Goal: Task Accomplishment & Management: Complete application form

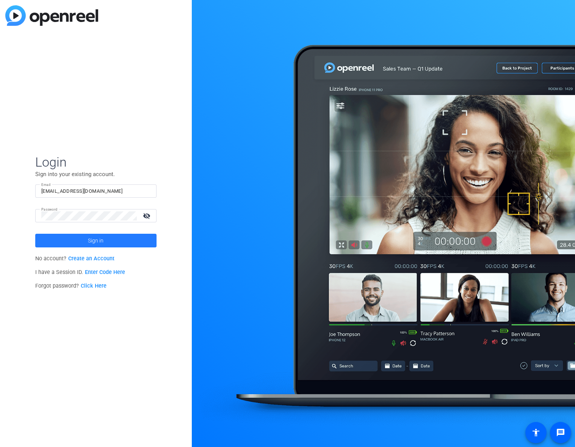
click at [84, 239] on span at bounding box center [95, 240] width 121 height 18
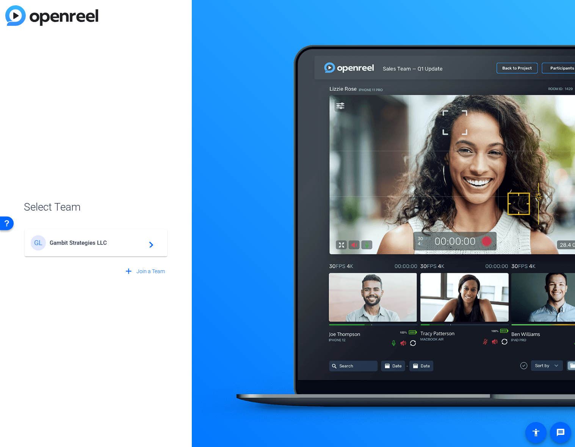
click at [101, 238] on div "GL Gambit Strategies LLC navigate_next" at bounding box center [96, 242] width 130 height 15
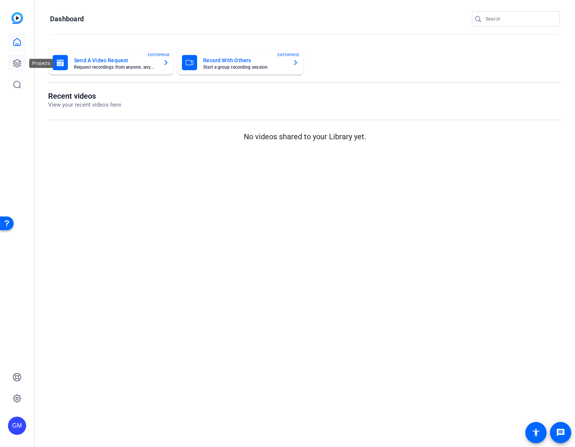
click at [13, 58] on link at bounding box center [17, 63] width 18 height 18
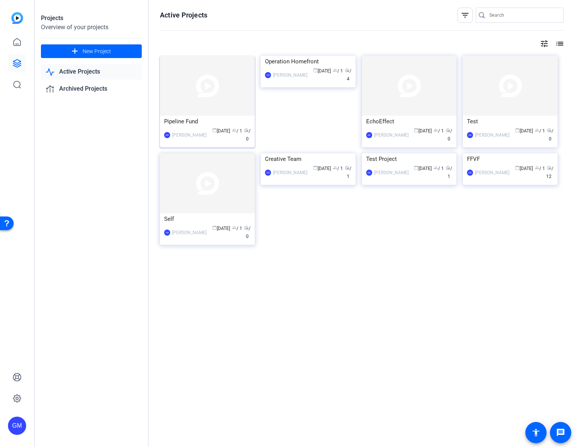
click at [202, 124] on div "Pipeline Fund" at bounding box center [207, 121] width 86 height 11
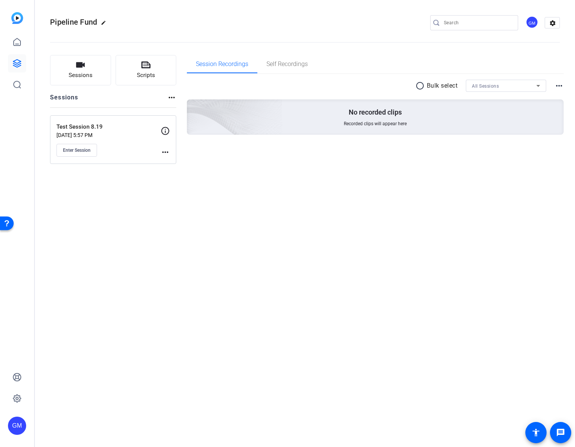
click at [166, 152] on mat-icon "more_horiz" at bounding box center [165, 152] width 9 height 9
click at [176, 163] on span "Edit Session" at bounding box center [184, 163] width 35 height 9
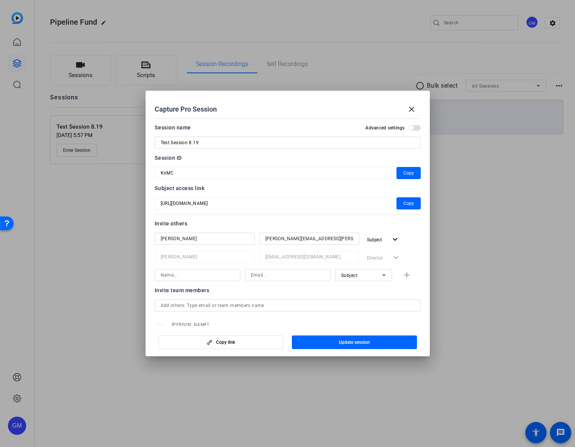
scroll to position [28, 0]
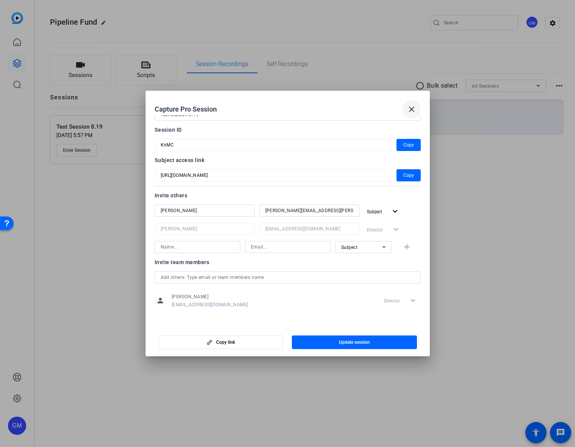
click at [410, 107] on mat-icon "close" at bounding box center [411, 109] width 9 height 9
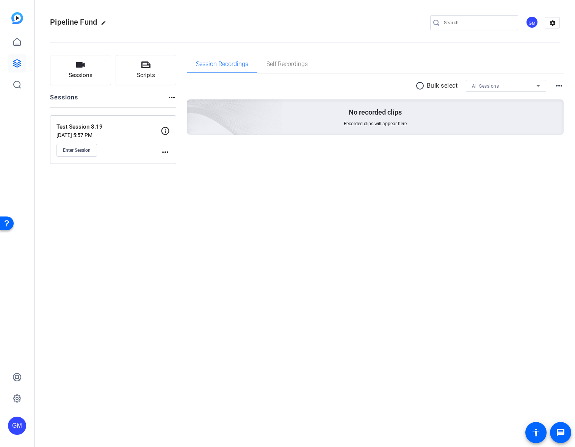
click at [165, 151] on mat-icon "more_horiz" at bounding box center [165, 152] width 9 height 9
click at [170, 172] on span "Archive Session" at bounding box center [184, 172] width 35 height 9
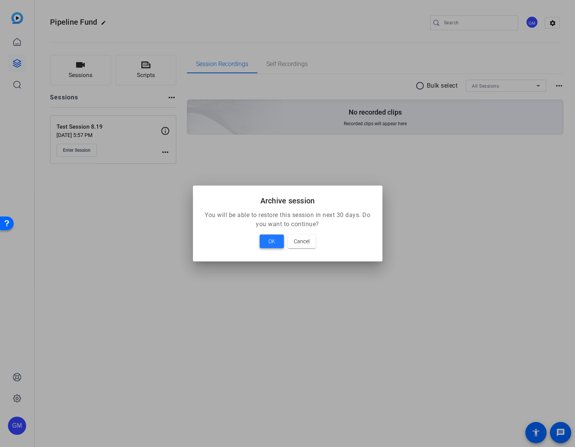
click at [273, 242] on span "OK" at bounding box center [271, 241] width 7 height 9
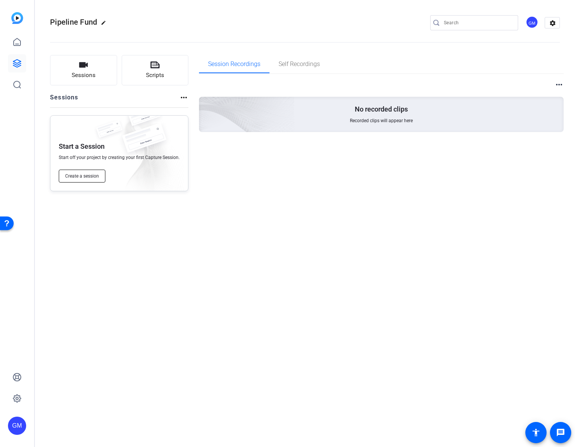
click at [75, 173] on span "Create a session" at bounding box center [82, 176] width 34 height 6
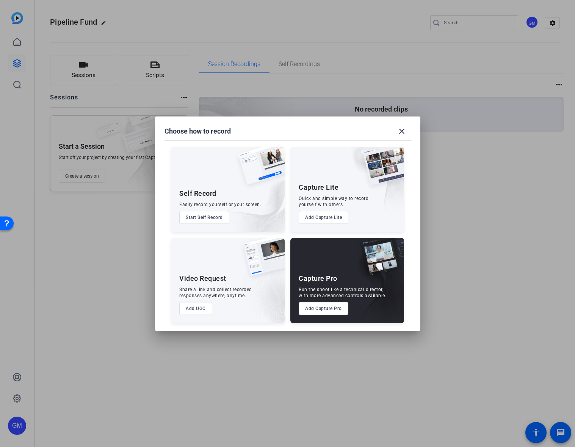
click at [350, 278] on img at bounding box center [376, 285] width 56 height 76
click at [327, 312] on button "Add Capture Pro" at bounding box center [324, 308] width 50 height 13
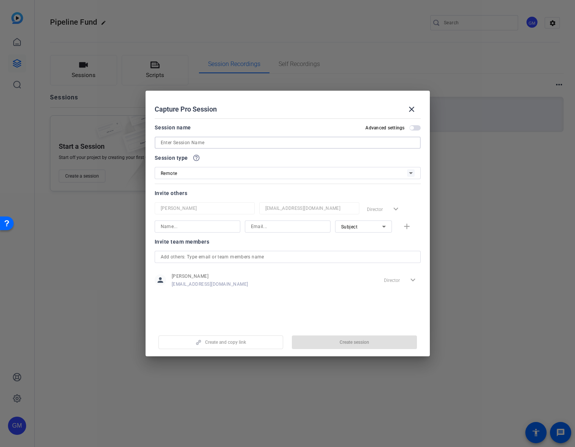
click at [187, 142] on input at bounding box center [288, 142] width 254 height 9
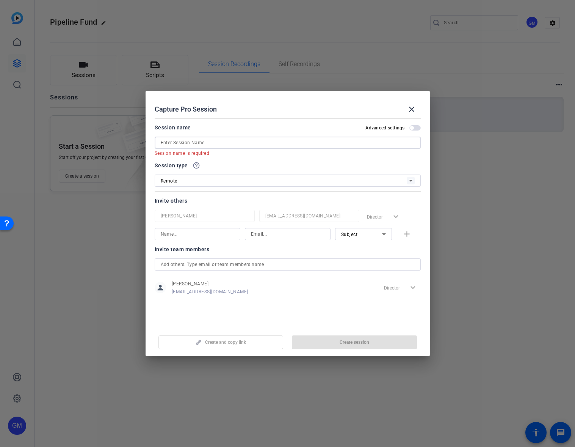
paste input "[US_STATE] Progress x Pipeline Fund Interview"
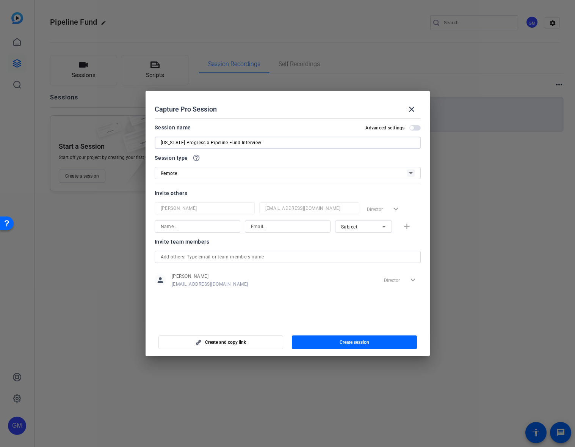
type input "[US_STATE] Progress x Pipeline Fund Interview"
click at [195, 228] on input at bounding box center [198, 226] width 74 height 9
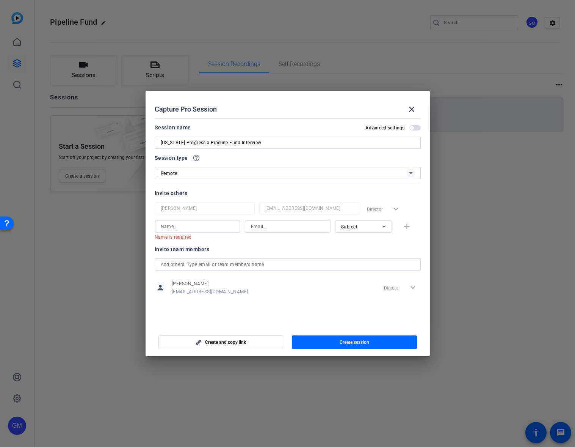
click at [189, 228] on input at bounding box center [198, 226] width 74 height 9
click at [258, 228] on input at bounding box center [288, 226] width 74 height 9
paste input "[PERSON_NAME][EMAIL_ADDRESS][DOMAIN_NAME]"
type input "[PERSON_NAME][EMAIL_ADDRESS][DOMAIN_NAME]"
click at [199, 225] on input at bounding box center [198, 226] width 74 height 9
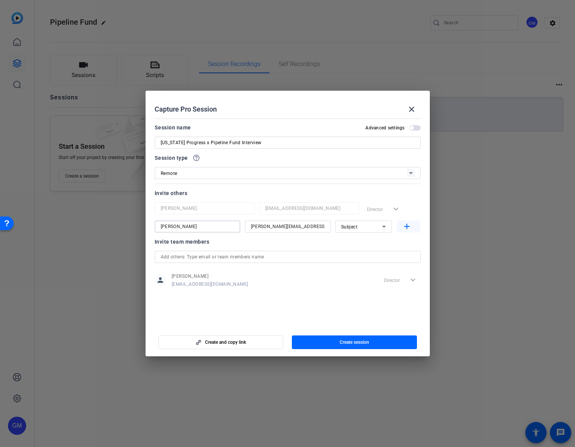
type input "[PERSON_NAME]"
click at [409, 228] on mat-icon "add" at bounding box center [406, 226] width 9 height 9
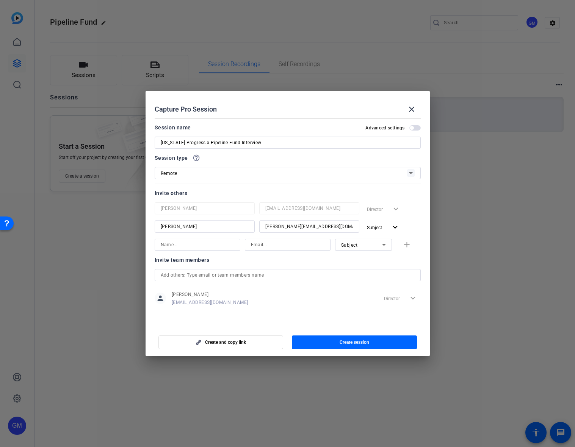
click at [195, 244] on input at bounding box center [198, 244] width 74 height 9
type input "Jac"
click at [275, 244] on input at bounding box center [288, 244] width 74 height 9
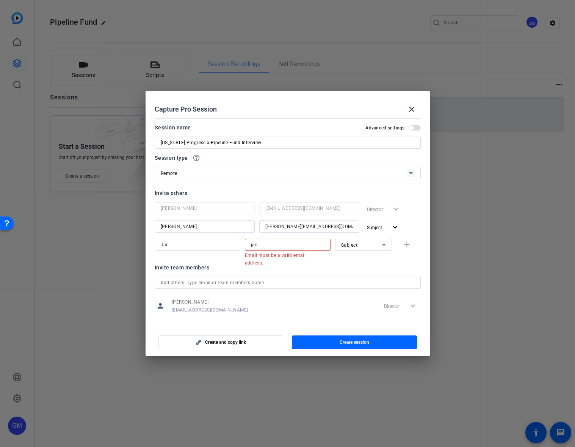
click at [257, 243] on input "jac" at bounding box center [288, 244] width 74 height 9
paste input ".[PERSON_NAME][EMAIL_ADDRESS][DOMAIN_NAME]"
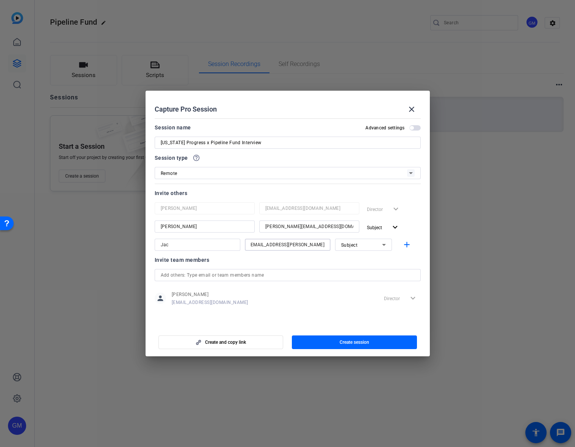
type input "[EMAIL_ADDRESS][PERSON_NAME][DOMAIN_NAME]"
click at [374, 244] on div "Subject" at bounding box center [361, 244] width 41 height 9
click at [370, 257] on mat-option "Collaborator" at bounding box center [363, 260] width 57 height 12
click at [409, 245] on mat-icon "add" at bounding box center [406, 244] width 9 height 9
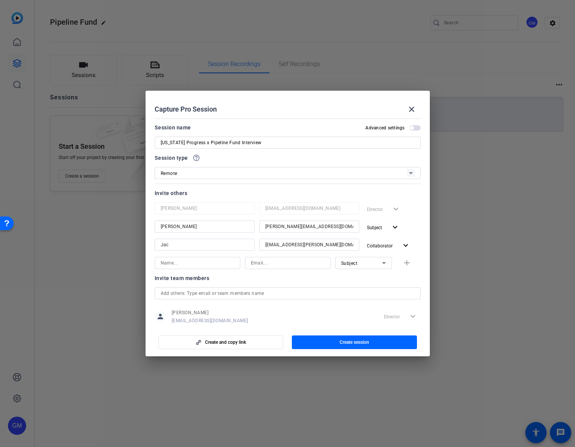
click at [166, 263] on input at bounding box center [198, 262] width 74 height 9
type input "[PERSON_NAME]"
type input "[PERSON_NAME][EMAIL_ADDRESS][PERSON_NAME][DOMAIN_NAME]"
click at [360, 261] on div "Subject" at bounding box center [361, 262] width 41 height 9
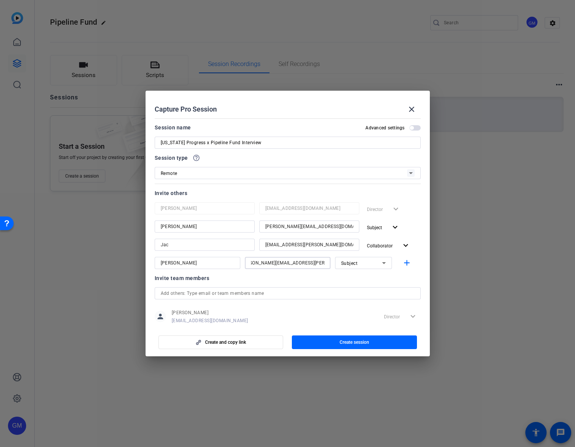
scroll to position [0, 0]
click at [360, 276] on span "Collaborator" at bounding box center [355, 277] width 28 height 9
click at [410, 265] on mat-icon "add" at bounding box center [406, 262] width 9 height 9
click at [192, 282] on input at bounding box center [198, 280] width 74 height 9
type input "[PERSON_NAME]"
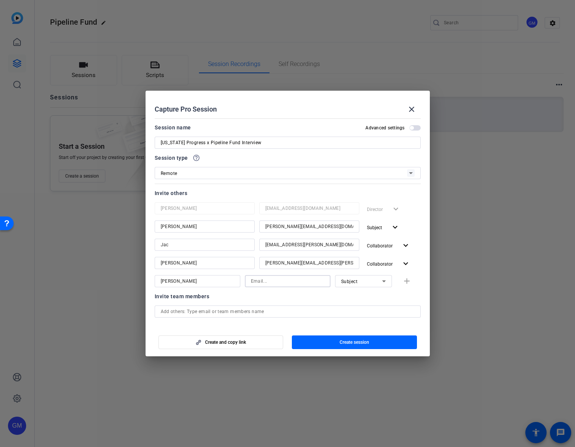
click at [290, 283] on input at bounding box center [288, 280] width 74 height 9
paste input "[EMAIL_ADDRESS][PERSON_NAME][DOMAIN_NAME]"
type input "[EMAIL_ADDRESS][PERSON_NAME][DOMAIN_NAME]"
click at [370, 283] on div "Subject" at bounding box center [361, 280] width 41 height 9
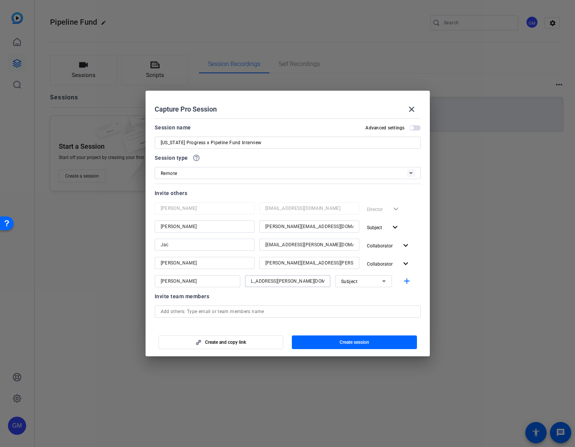
scroll to position [0, 0]
click at [366, 293] on span "Collaborator" at bounding box center [355, 296] width 28 height 9
click at [349, 295] on div "Invite team members" at bounding box center [288, 296] width 266 height 9
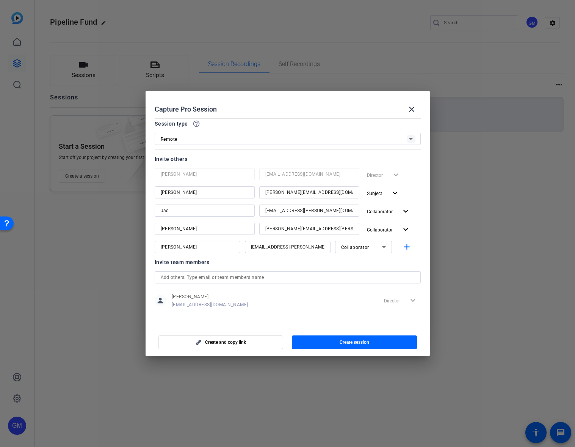
scroll to position [34, 0]
click at [196, 193] on input "[PERSON_NAME]" at bounding box center [205, 192] width 88 height 9
paste input "Sandherr"
type input "[PERSON_NAME]"
click at [182, 209] on input "Jac" at bounding box center [205, 210] width 88 height 9
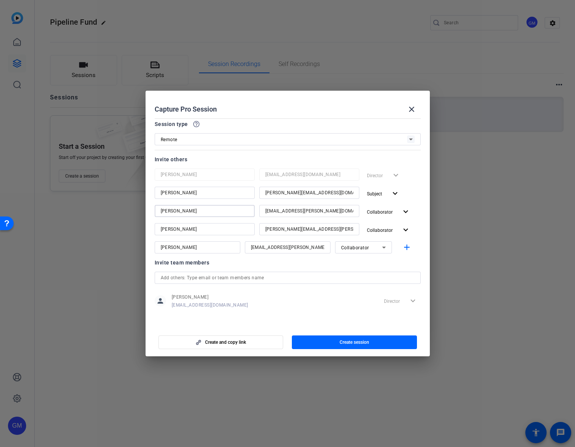
type input "[PERSON_NAME]"
click at [186, 228] on input "[PERSON_NAME]" at bounding box center [205, 229] width 88 height 9
type input "[PERSON_NAME]"
click at [190, 244] on input "[PERSON_NAME]" at bounding box center [198, 247] width 74 height 9
type input "[PERSON_NAME] [PERSON_NAME]"
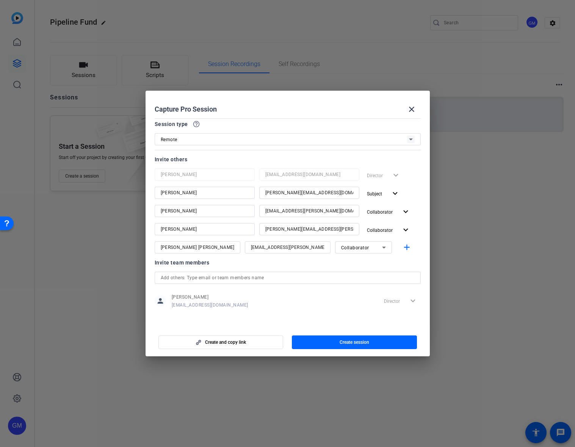
click at [248, 260] on div at bounding box center [288, 257] width 86 height 8
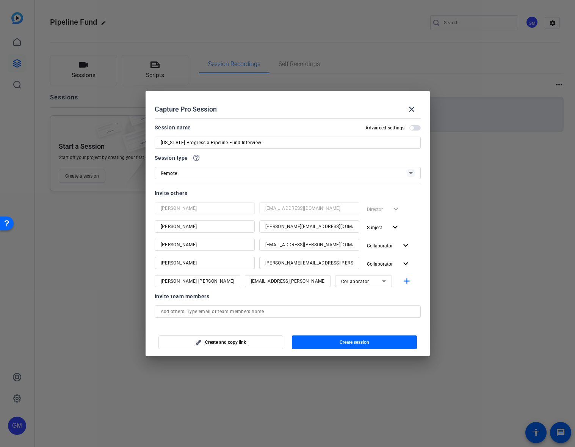
click at [416, 127] on span "button" at bounding box center [415, 127] width 11 height 5
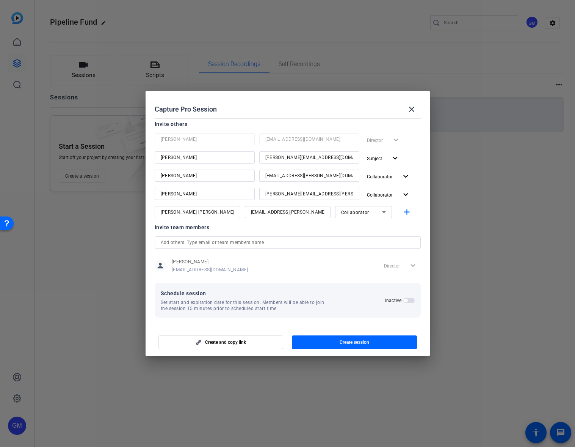
click at [408, 300] on span "button" at bounding box center [409, 300] width 11 height 5
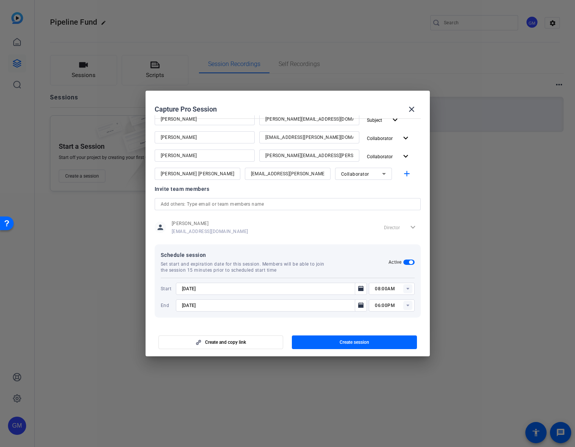
click at [410, 290] on rect at bounding box center [408, 288] width 9 height 9
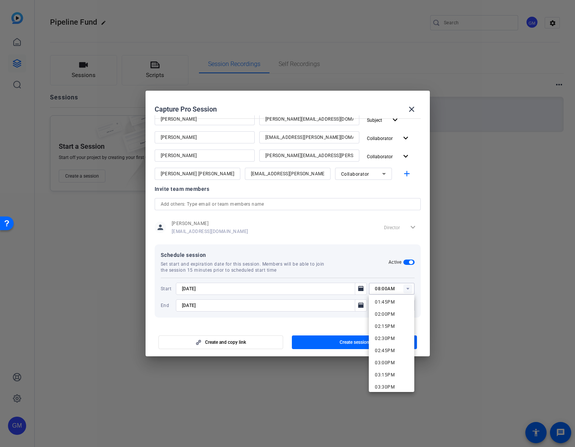
scroll to position [693, 0]
click at [388, 338] on span "03:00PM" at bounding box center [385, 338] width 20 height 5
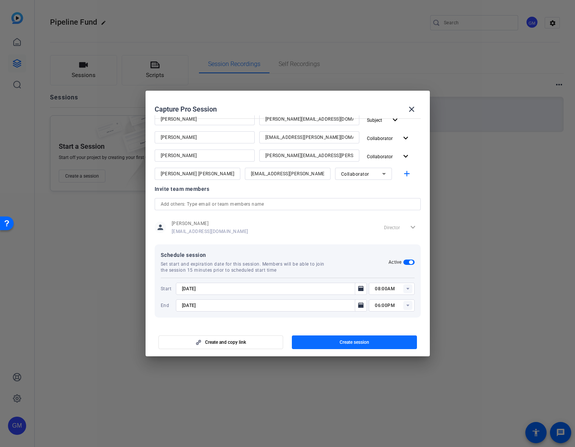
type input "03:00PM"
click at [408, 306] on rect at bounding box center [408, 305] width 9 height 9
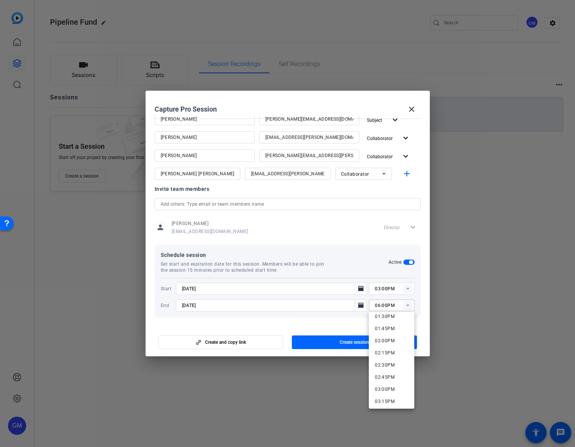
scroll to position [707, 0]
click at [396, 344] on mat-option "03:00PM" at bounding box center [392, 341] width 46 height 12
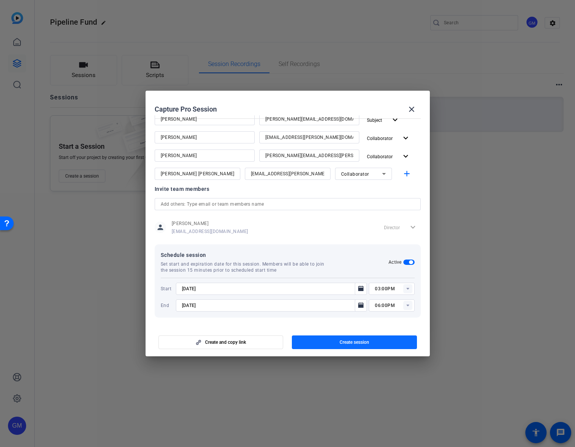
type input "03:00PM"
click at [359, 319] on div at bounding box center [272, 315] width 192 height 8
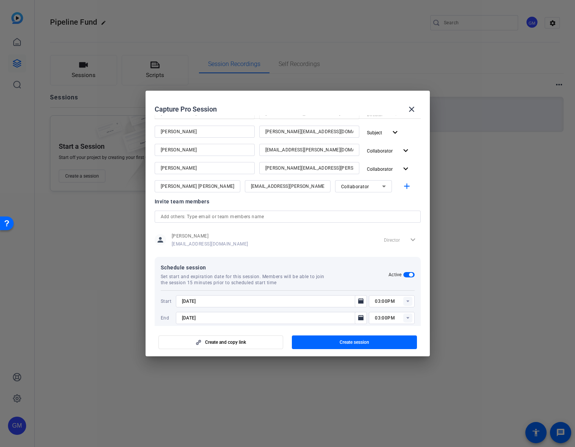
scroll to position [107, 0]
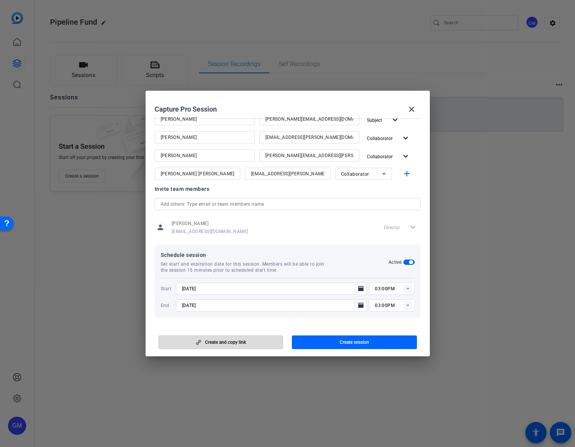
click at [243, 341] on span "Create and copy link" at bounding box center [225, 342] width 41 height 6
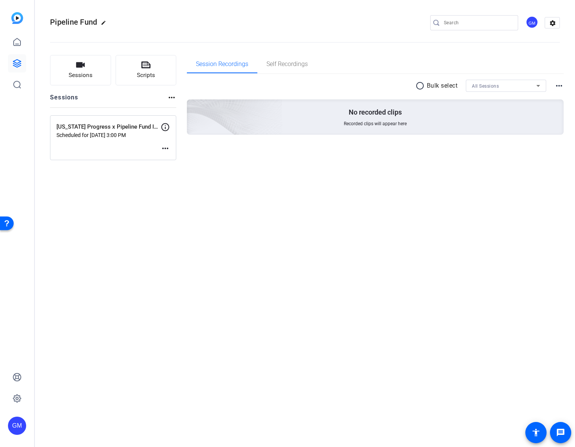
click at [163, 148] on mat-icon "more_horiz" at bounding box center [165, 148] width 9 height 9
click at [173, 159] on span "Edit Session" at bounding box center [184, 159] width 35 height 9
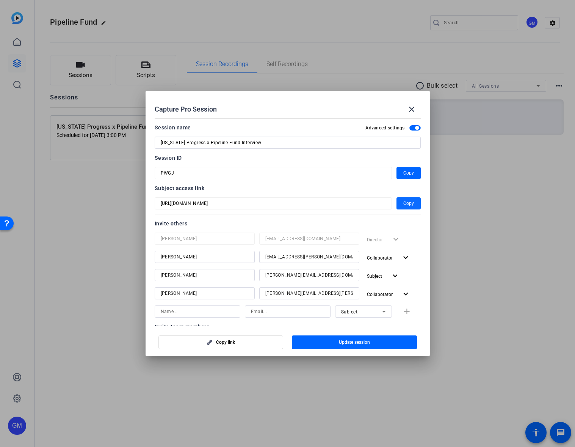
click at [404, 203] on span "Copy" at bounding box center [409, 203] width 11 height 9
click at [414, 111] on mat-icon "close" at bounding box center [411, 109] width 9 height 9
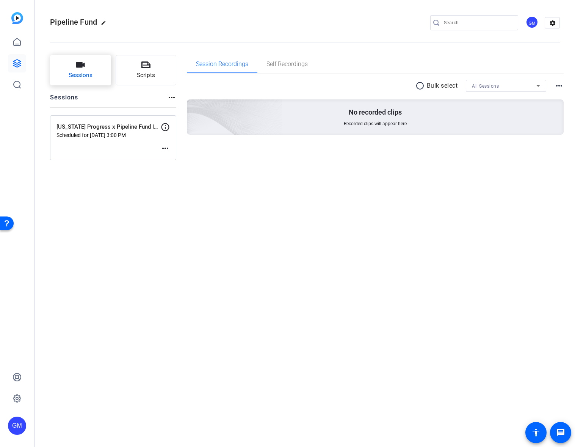
click at [100, 69] on button "Sessions" at bounding box center [80, 70] width 61 height 30
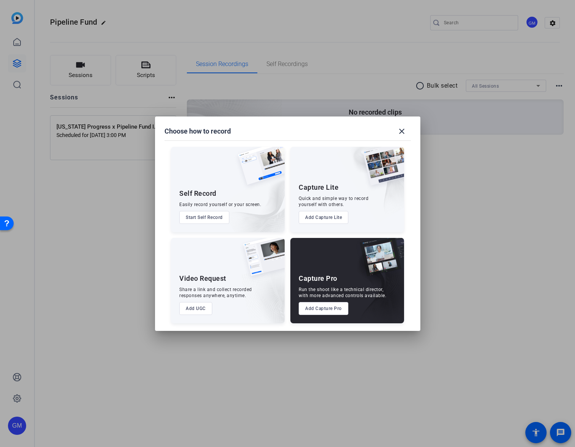
click at [333, 308] on button "Add Capture Pro" at bounding box center [324, 308] width 50 height 13
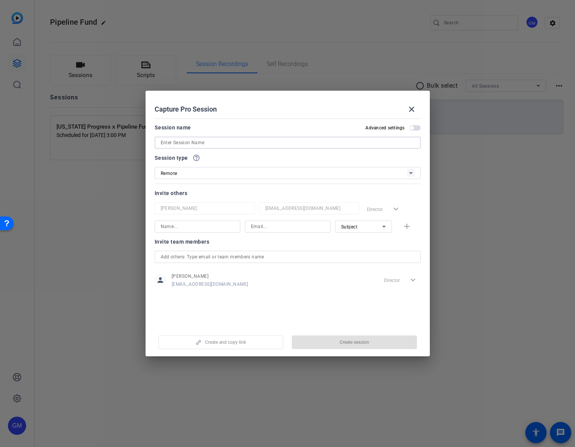
click at [185, 142] on input at bounding box center [288, 142] width 254 height 9
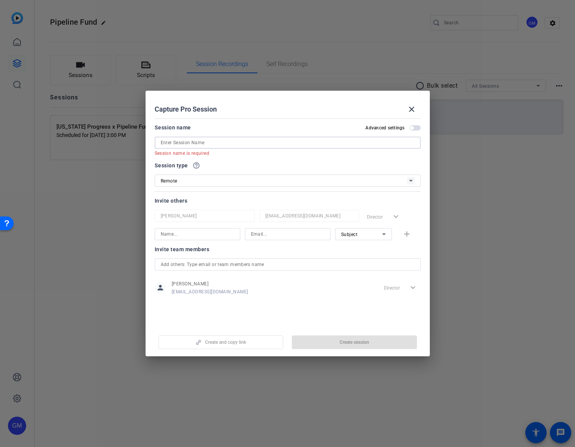
paste input "Build the Bench x Pipeline Fund Interview"
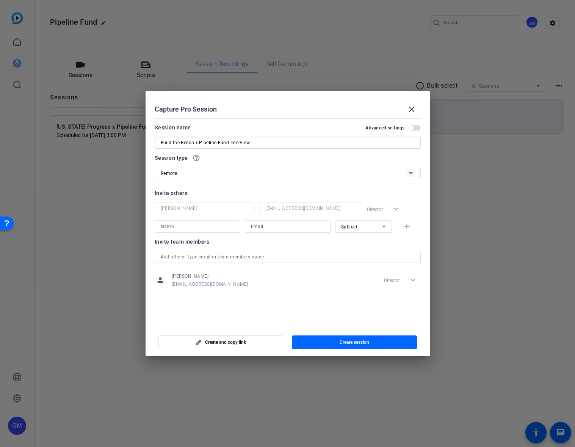
type input "Build the Bench x Pipeline Fund Interview"
click at [184, 226] on input at bounding box center [198, 226] width 74 height 9
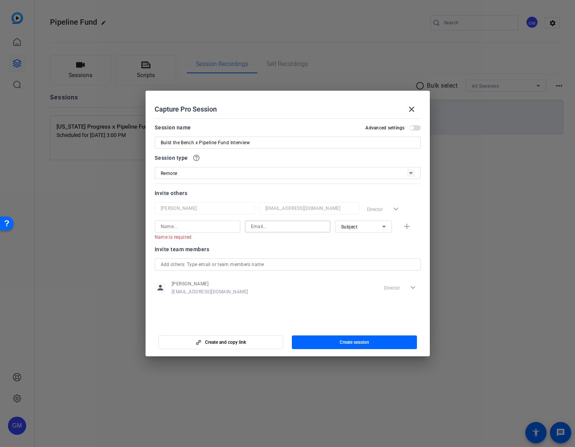
click at [263, 227] on input at bounding box center [288, 226] width 74 height 9
paste input "[PERSON_NAME][EMAIL_ADDRESS][DOMAIN_NAME]"
type input "[PERSON_NAME][EMAIL_ADDRESS][DOMAIN_NAME]"
click at [191, 228] on input at bounding box center [198, 226] width 74 height 9
paste input "[PERSON_NAME]"
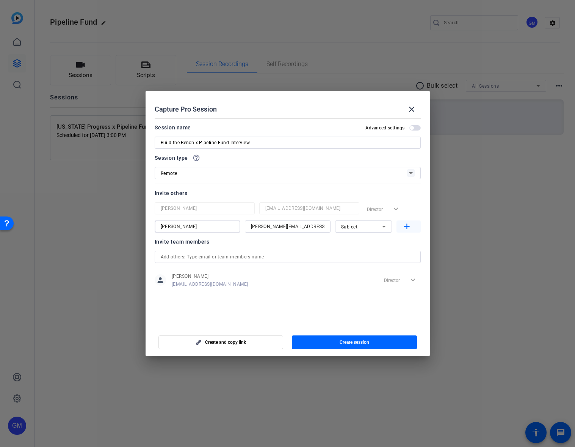
type input "[PERSON_NAME]"
click at [407, 228] on mat-icon "add" at bounding box center [406, 226] width 9 height 9
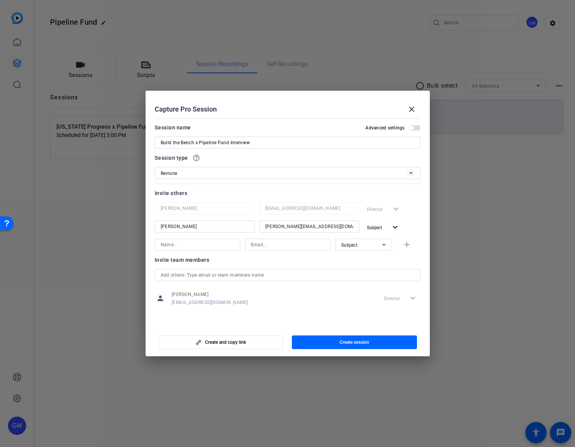
click at [207, 245] on input at bounding box center [198, 244] width 74 height 9
type input "[PERSON_NAME]"
click at [290, 246] on input at bounding box center [288, 244] width 74 height 9
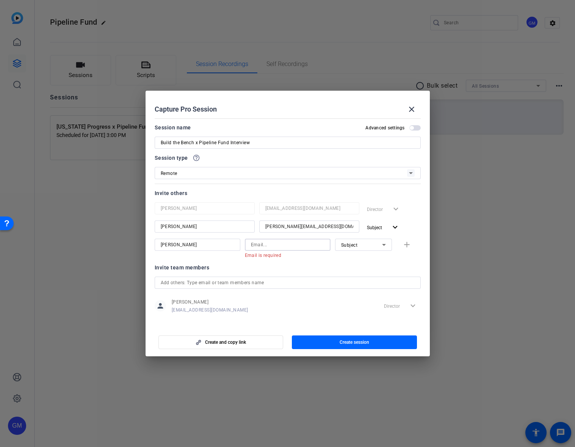
paste input "[EMAIL_ADDRESS][PERSON_NAME][DOMAIN_NAME]"
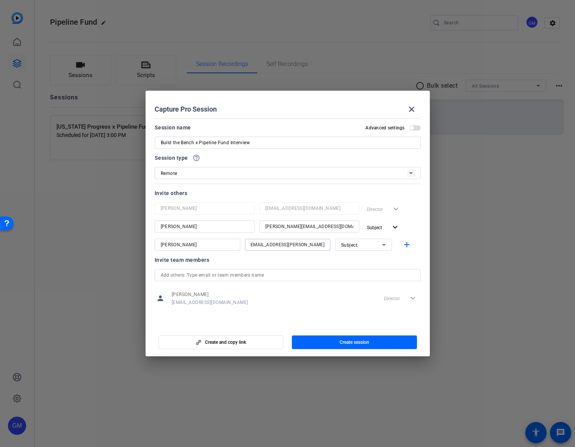
type input "[EMAIL_ADDRESS][PERSON_NAME][DOMAIN_NAME]"
click at [356, 246] on span "Subject" at bounding box center [349, 244] width 17 height 5
click at [364, 263] on span "Collaborator" at bounding box center [355, 259] width 28 height 9
click at [413, 246] on span "button" at bounding box center [409, 245] width 24 height 18
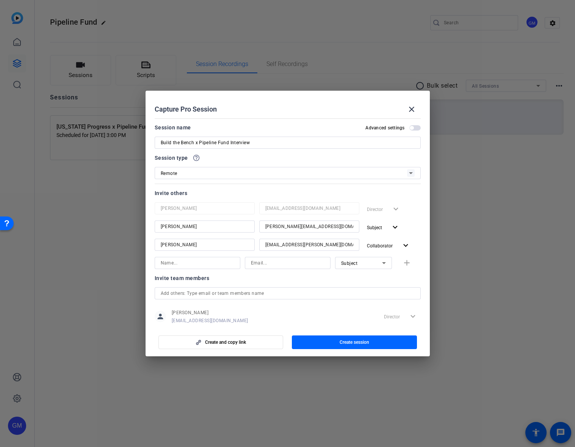
click at [198, 260] on input at bounding box center [198, 262] width 74 height 9
type input "[PERSON_NAME]"
type input "[PERSON_NAME][EMAIL_ADDRESS][PERSON_NAME][DOMAIN_NAME]"
click at [371, 262] on div "Subject" at bounding box center [361, 262] width 41 height 9
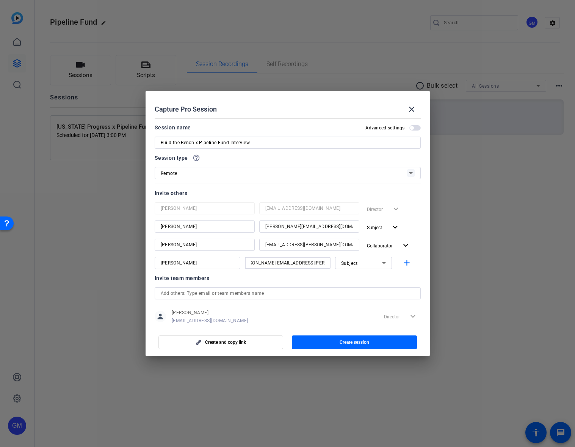
scroll to position [0, 0]
click at [367, 278] on span "Collaborator" at bounding box center [355, 277] width 28 height 9
click at [408, 262] on mat-icon "add" at bounding box center [406, 262] width 9 height 9
click at [174, 281] on input at bounding box center [198, 280] width 74 height 9
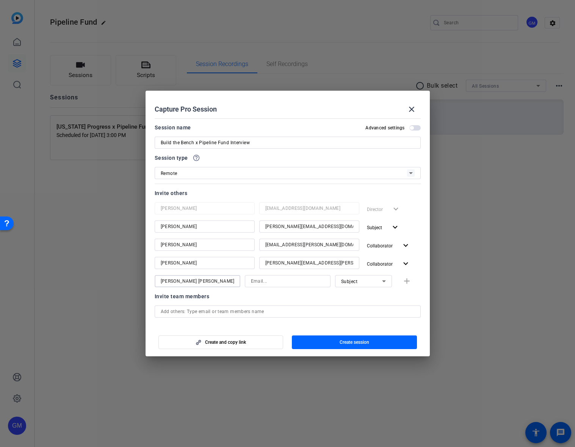
type input "[PERSON_NAME] [PERSON_NAME]"
click at [273, 282] on input at bounding box center [288, 280] width 74 height 9
paste input "[EMAIL_ADDRESS][PERSON_NAME][DOMAIN_NAME]"
type input "[EMAIL_ADDRESS][PERSON_NAME][DOMAIN_NAME]"
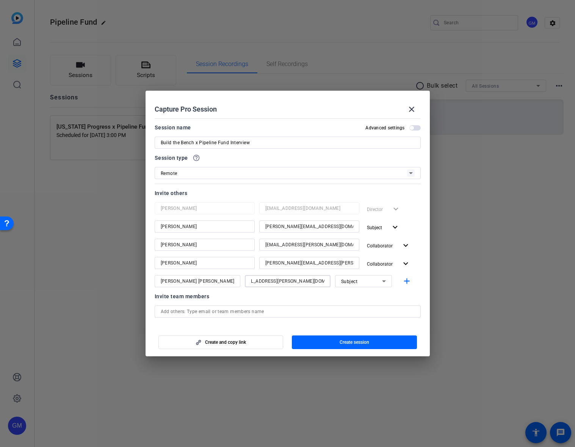
click at [375, 281] on div "Subject" at bounding box center [361, 280] width 41 height 9
click at [373, 296] on mat-option "Collaborator" at bounding box center [363, 296] width 57 height 12
click at [330, 297] on div "Invite team members" at bounding box center [288, 296] width 266 height 9
click at [413, 128] on span "button" at bounding box center [412, 128] width 4 height 4
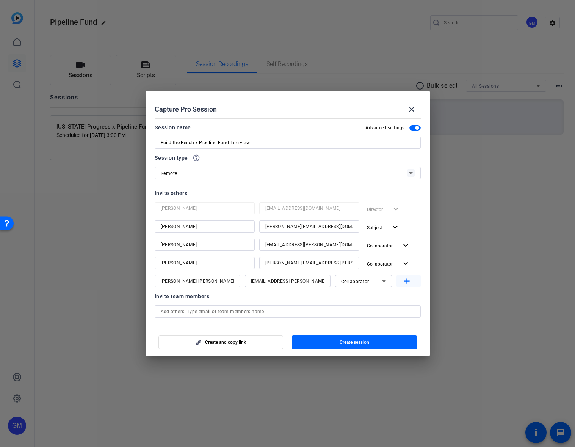
scroll to position [69, 0]
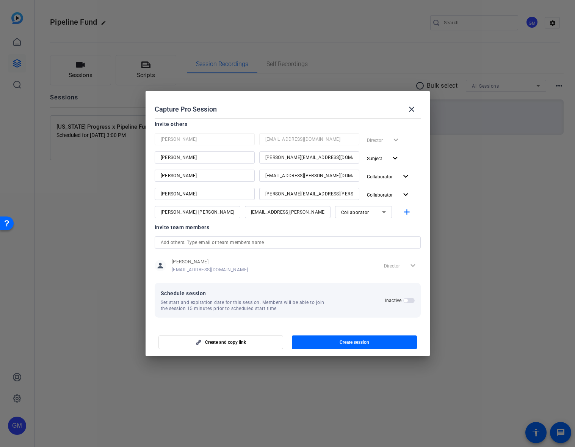
click at [408, 300] on span "button" at bounding box center [409, 300] width 11 height 5
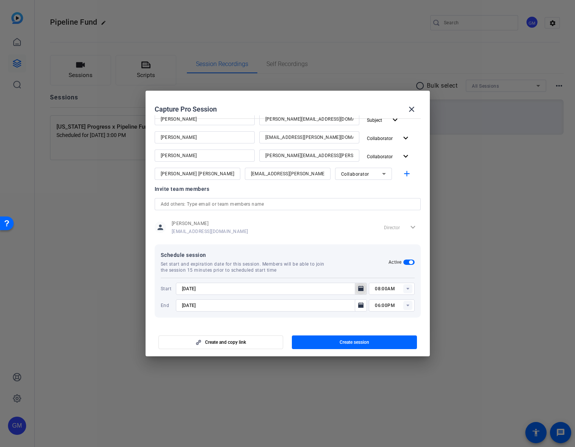
click at [363, 290] on icon "Open calendar" at bounding box center [360, 288] width 5 height 5
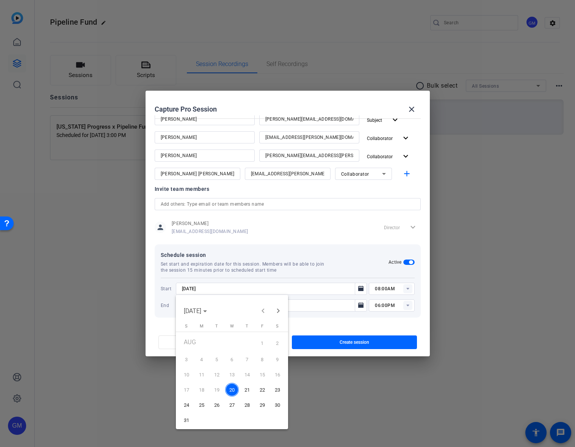
click at [203, 404] on span "25" at bounding box center [202, 405] width 14 height 14
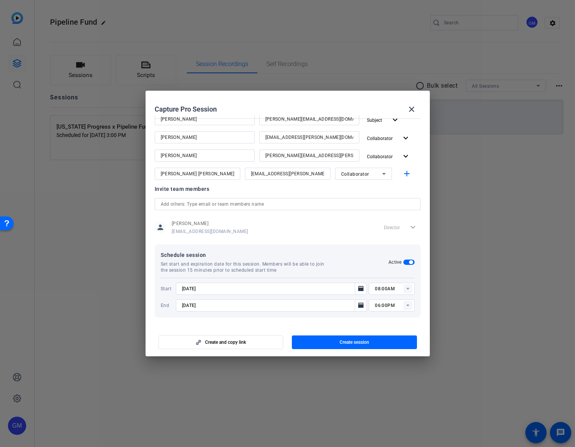
type input "[DATE]"
click at [409, 288] on icon at bounding box center [408, 289] width 3 height 2
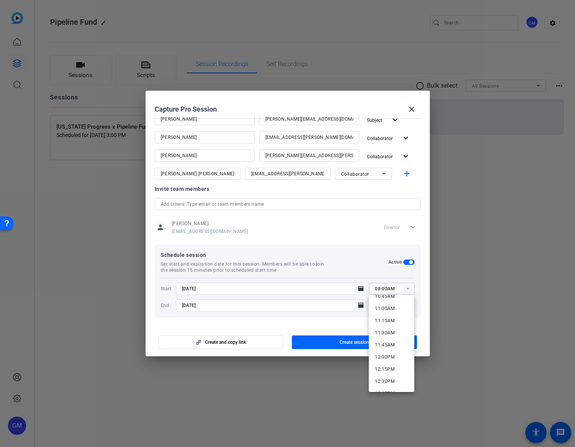
scroll to position [531, 0]
click at [391, 353] on span "12:00PM" at bounding box center [385, 355] width 20 height 5
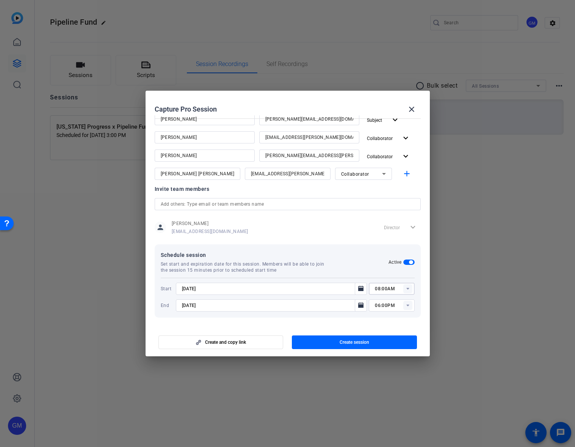
type input "12:00PM"
click at [408, 300] on div "06:00PM" at bounding box center [394, 305] width 39 height 12
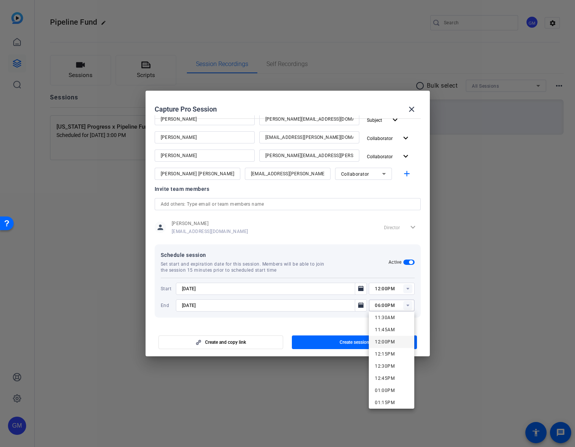
scroll to position [561, 0]
click at [389, 340] on span "12:00PM" at bounding box center [385, 341] width 20 height 5
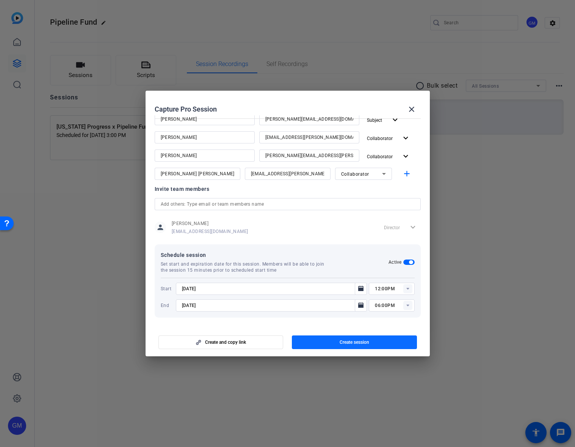
type input "12:00PM"
click at [362, 307] on icon "Open calendar" at bounding box center [360, 304] width 5 height 5
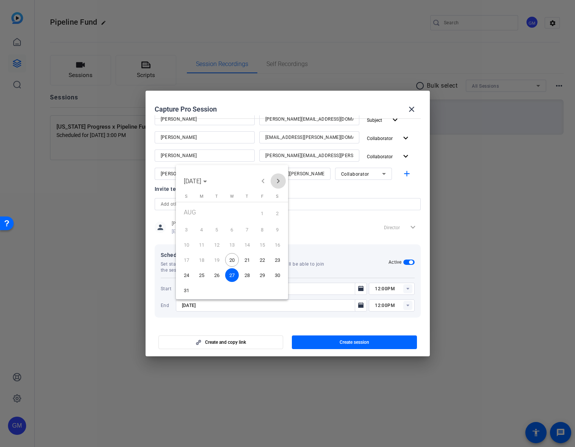
click at [279, 183] on span "Next month" at bounding box center [278, 180] width 15 height 15
click at [205, 226] on span "1" at bounding box center [202, 228] width 14 height 14
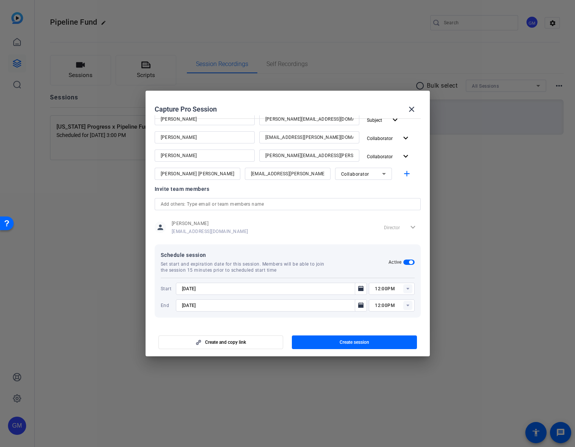
type input "[DATE]"
click at [276, 324] on mat-dialog-content "Session name Advanced settings Build the Bench x Pipeline Fund Interview Sessio…" at bounding box center [288, 220] width 284 height 210
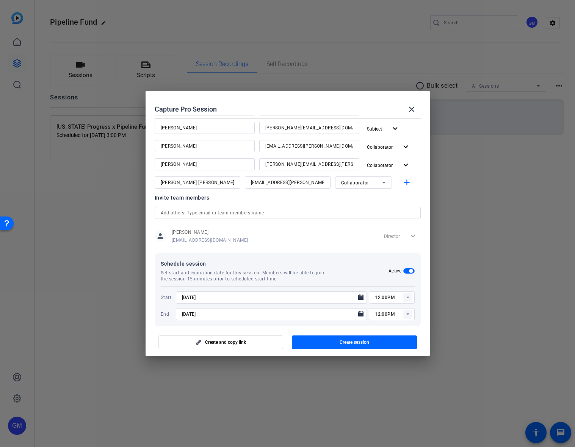
scroll to position [107, 0]
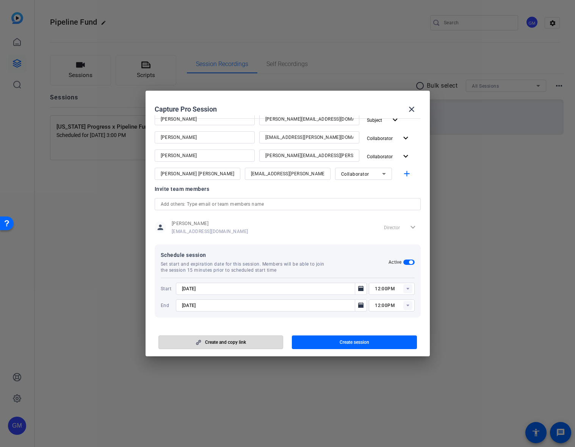
click at [232, 345] on span "Create and copy link" at bounding box center [225, 342] width 41 height 6
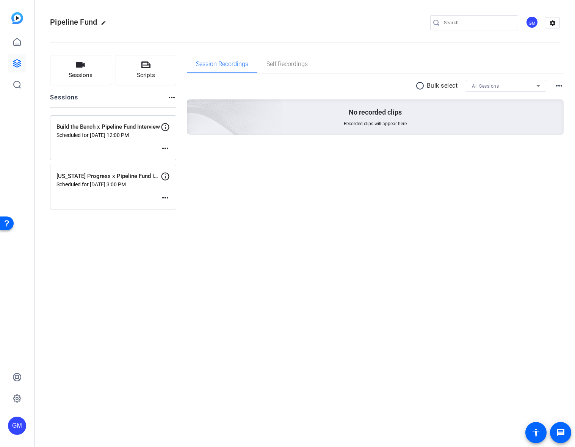
click at [167, 148] on mat-icon "more_horiz" at bounding box center [165, 148] width 9 height 9
click at [186, 158] on span "Edit Session" at bounding box center [184, 159] width 35 height 9
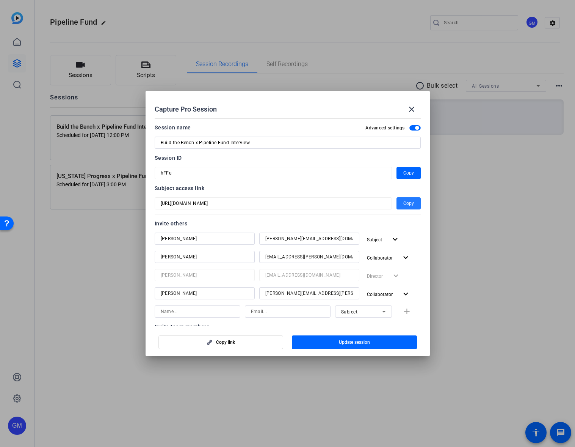
click at [411, 202] on span "Copy" at bounding box center [409, 203] width 11 height 9
